Goal: Task Accomplishment & Management: Complete application form

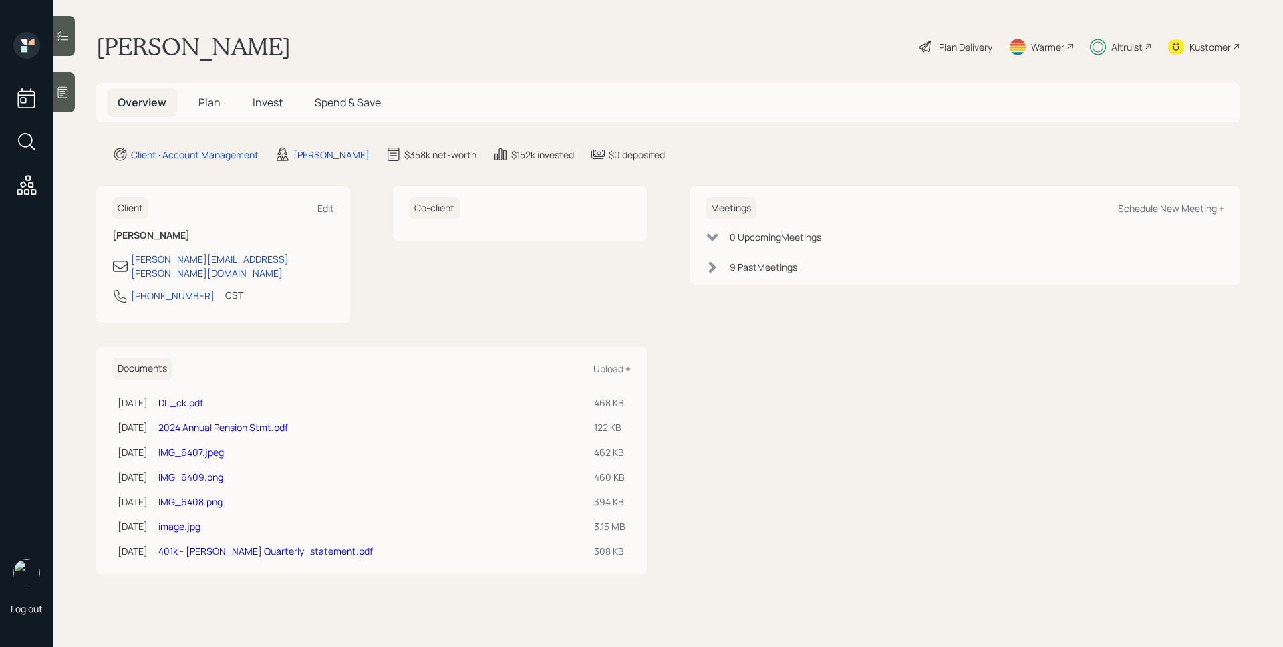
click at [215, 95] on span "Plan" at bounding box center [209, 102] width 22 height 15
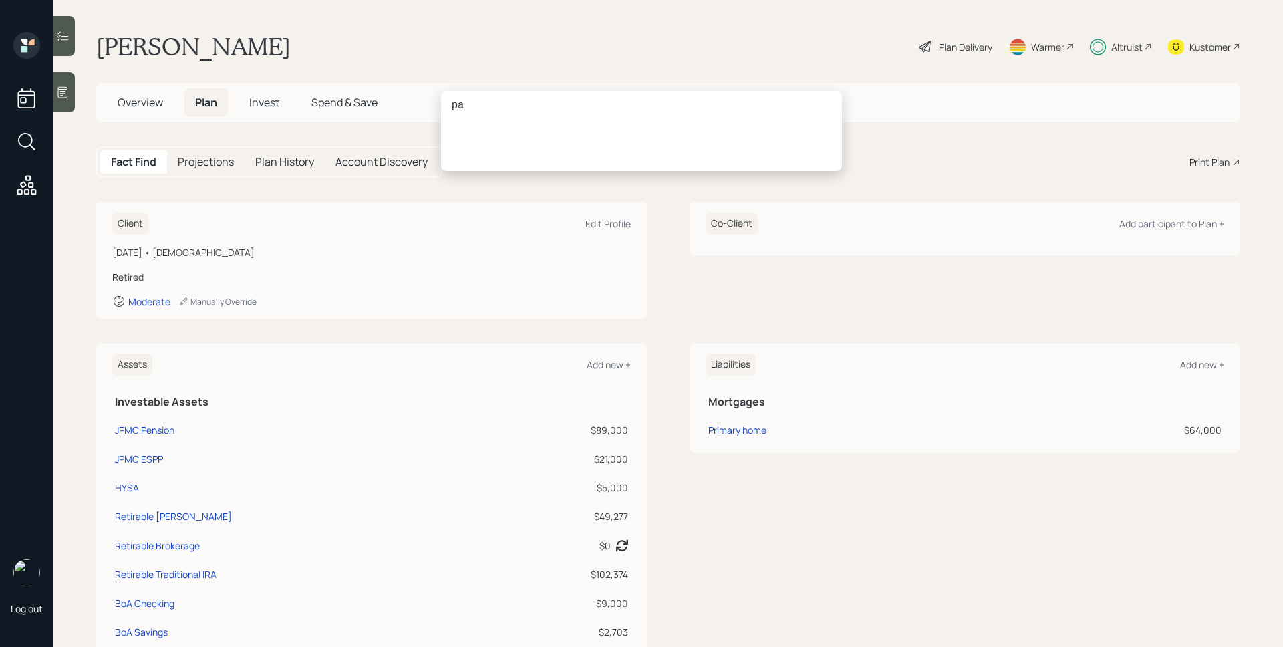
type input "p"
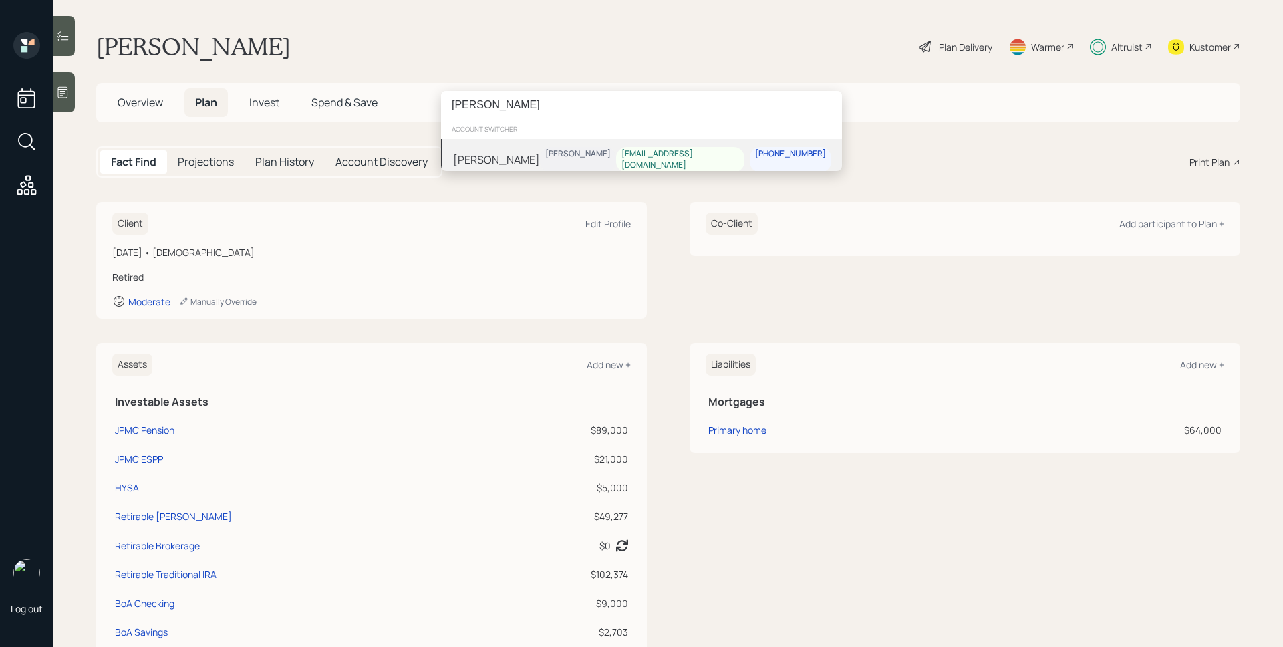
type input "farenga"
